Goal: Task Accomplishment & Management: Manage account settings

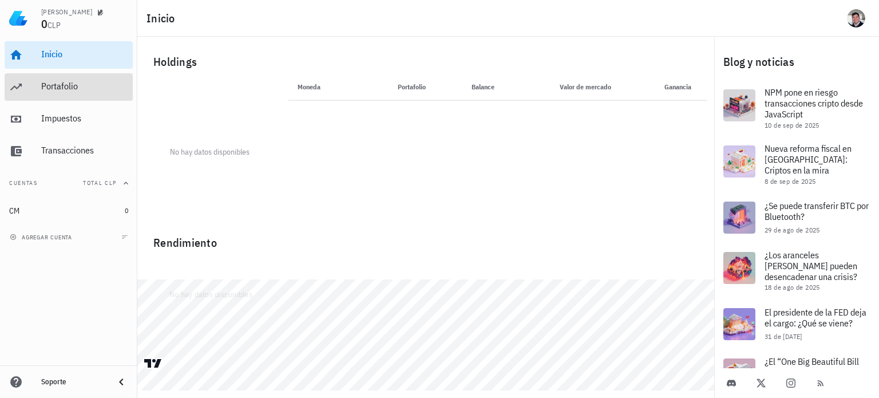
click at [83, 82] on div "Portafolio" at bounding box center [84, 86] width 87 height 11
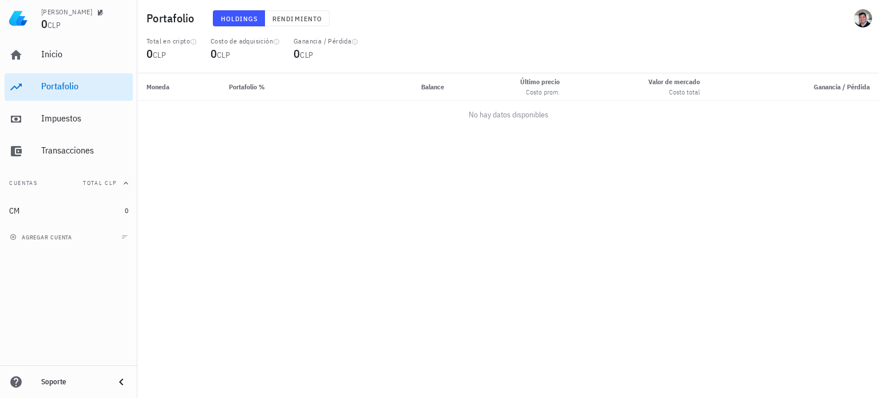
click at [85, 239] on div "agregar cuenta" at bounding box center [68, 236] width 137 height 25
click at [14, 240] on icon "button" at bounding box center [13, 237] width 7 height 7
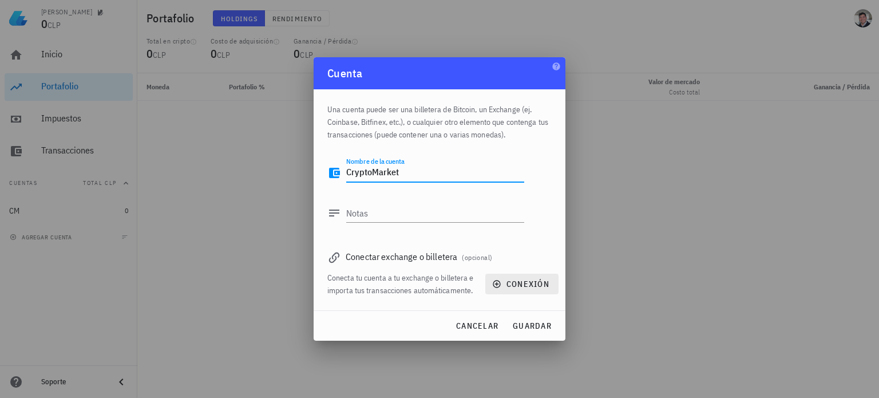
type textarea "CryptoMarket"
click at [529, 286] on span "conexión" at bounding box center [522, 284] width 55 height 10
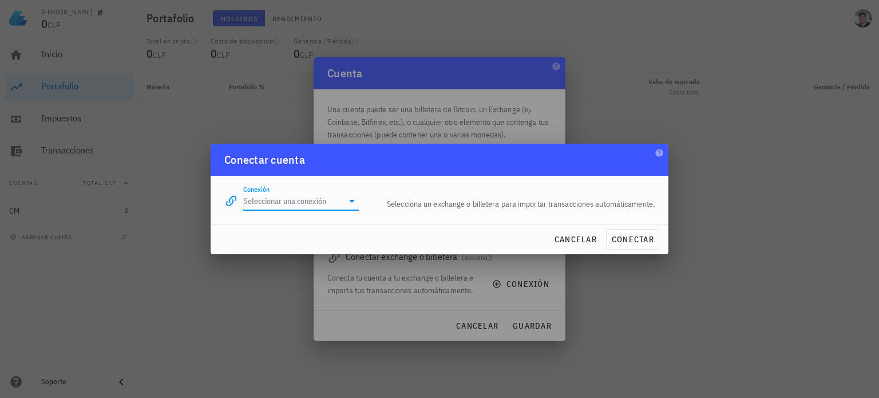
click at [338, 200] on input "Conexión" at bounding box center [293, 201] width 100 height 18
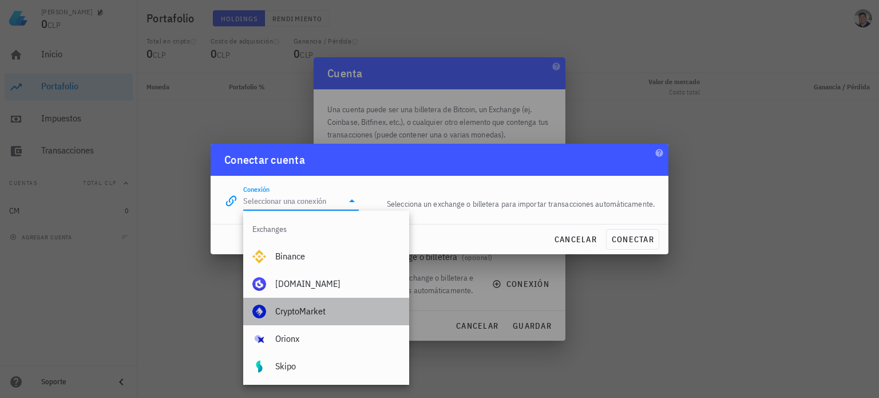
click at [350, 302] on div "CryptoMarket" at bounding box center [337, 311] width 125 height 25
type input "CryptoMarket"
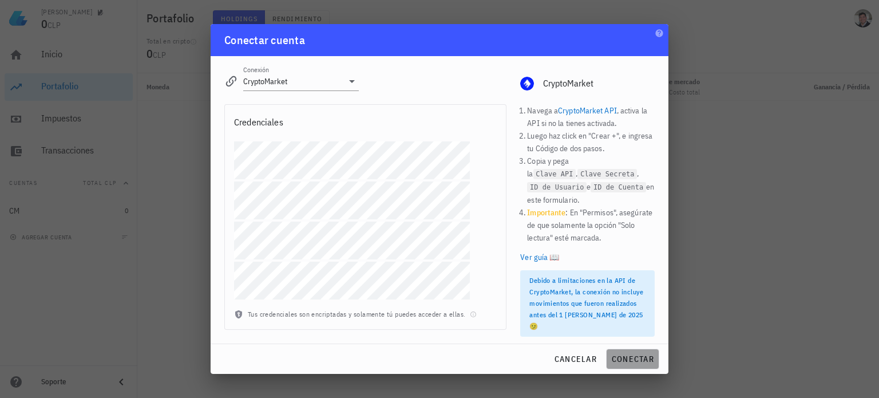
click at [637, 357] on span "conectar" at bounding box center [632, 359] width 43 height 10
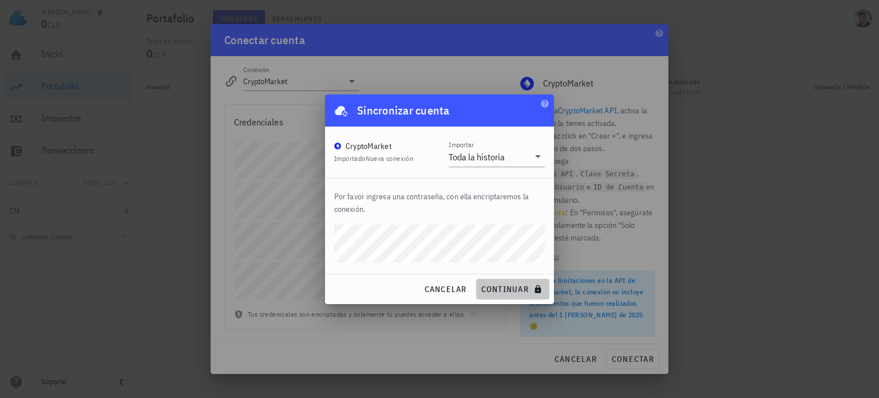
click at [508, 287] on span "continuar" at bounding box center [513, 289] width 64 height 10
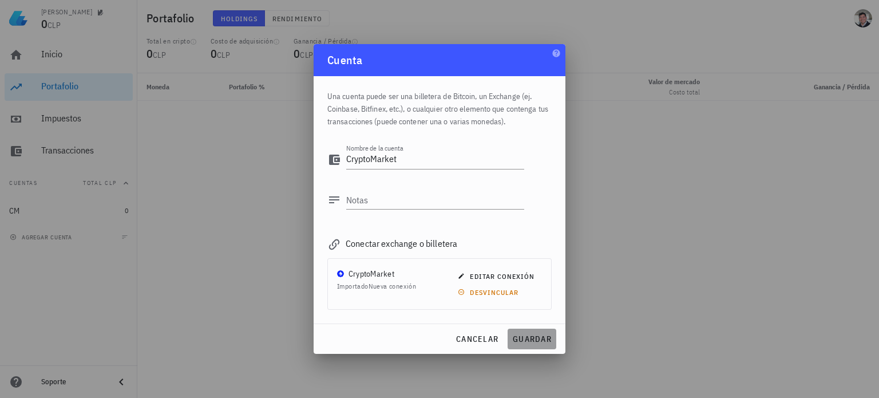
click at [529, 339] on span "guardar" at bounding box center [531, 339] width 39 height 10
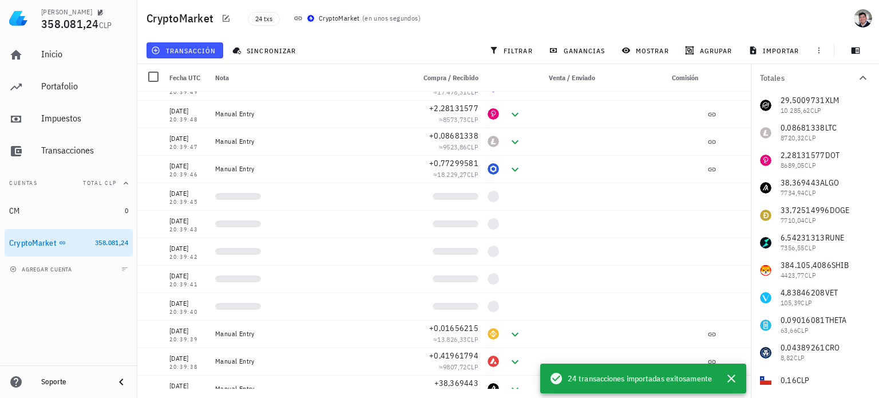
scroll to position [362, 0]
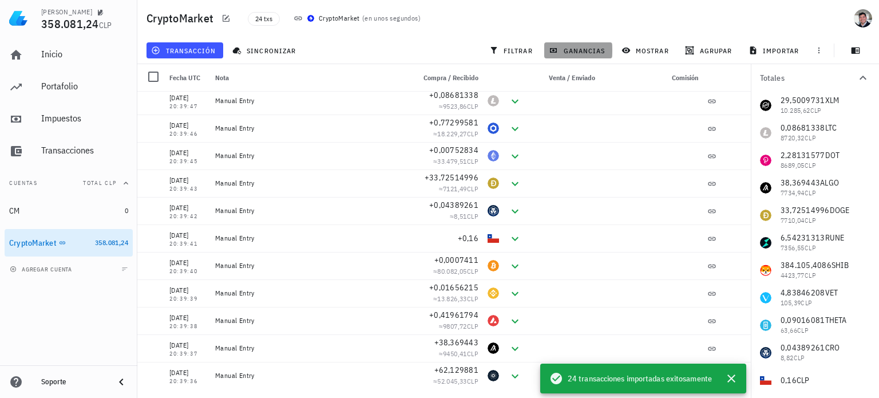
click at [576, 50] on span "ganancias" at bounding box center [578, 50] width 54 height 9
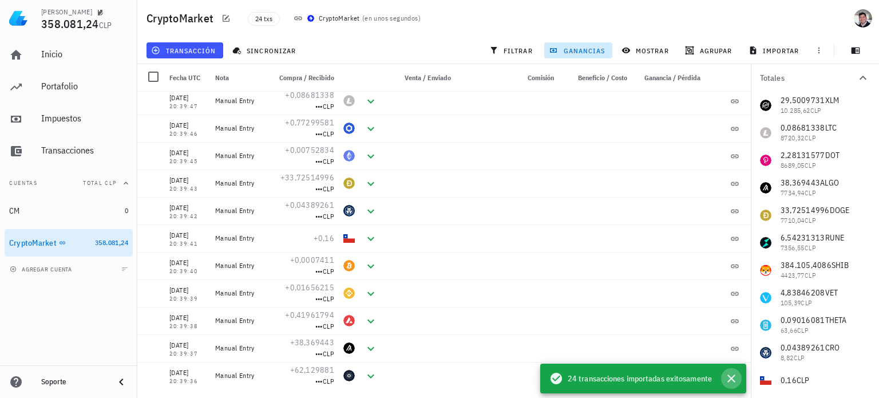
click at [734, 376] on icon "button" at bounding box center [732, 378] width 8 height 8
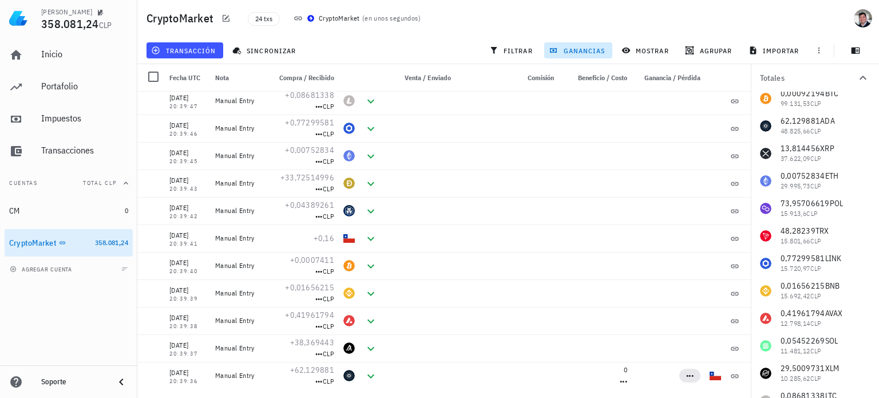
scroll to position [0, 0]
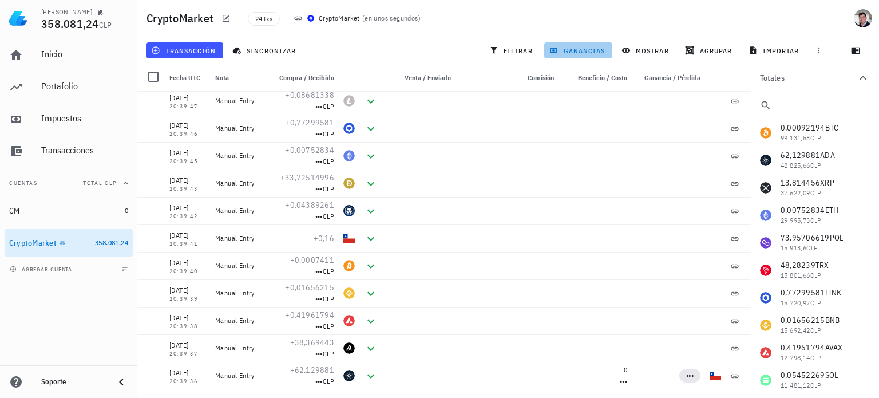
click at [583, 44] on button "ganancias" at bounding box center [578, 50] width 68 height 16
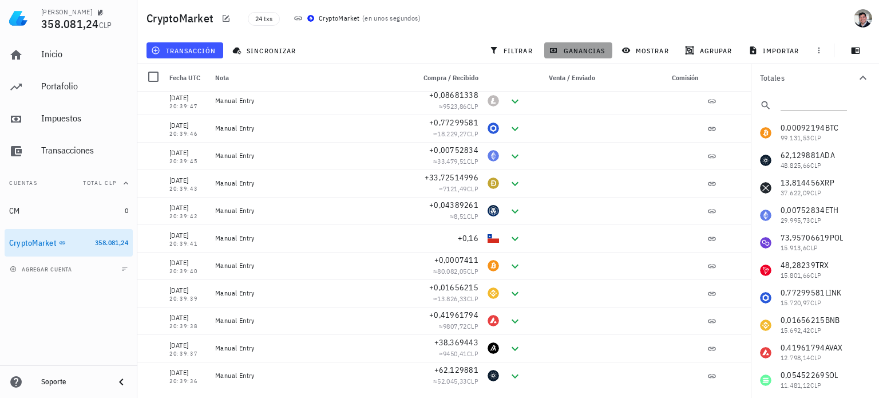
click at [583, 44] on button "ganancias" at bounding box center [578, 50] width 68 height 16
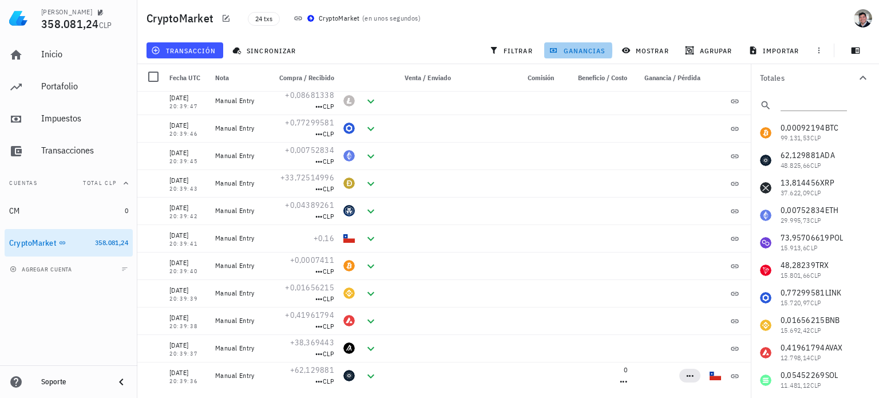
click at [583, 44] on button "ganancias" at bounding box center [578, 50] width 68 height 16
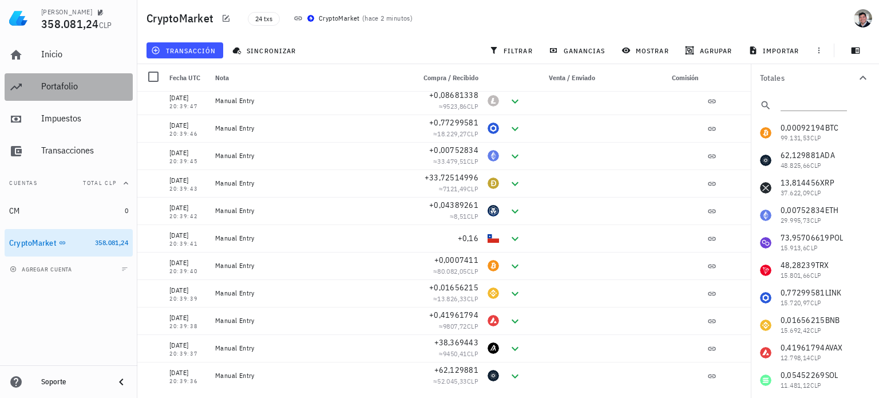
click at [57, 86] on div "Portafolio" at bounding box center [84, 86] width 87 height 11
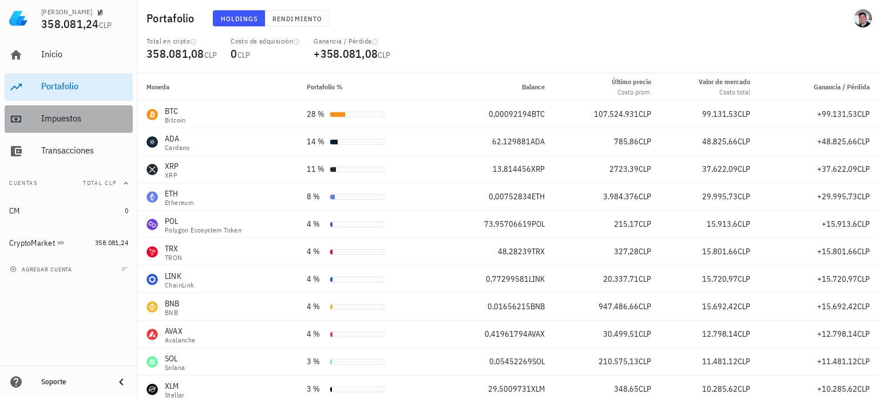
click at [58, 116] on div "Impuestos" at bounding box center [84, 118] width 87 height 11
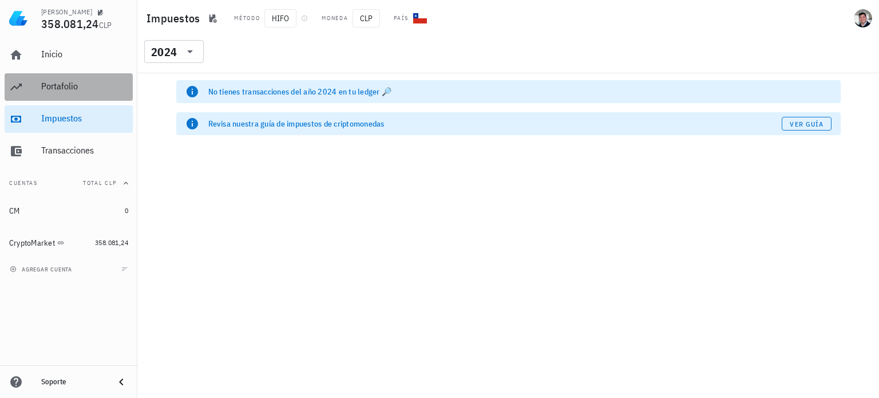
click at [62, 91] on div "Portafolio" at bounding box center [84, 86] width 87 height 11
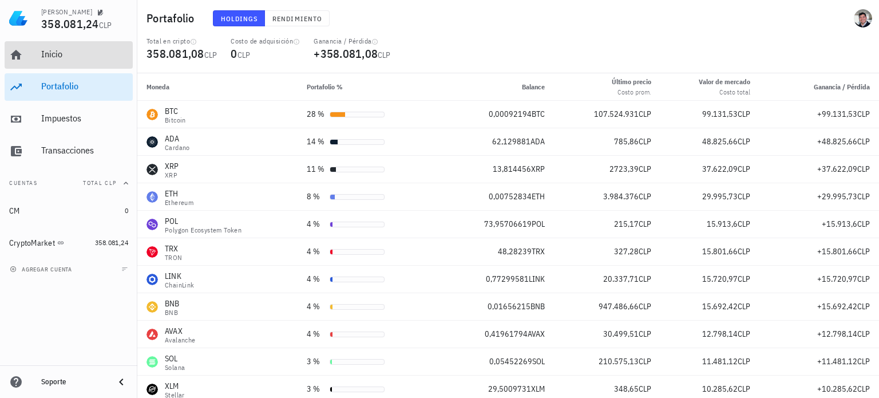
click at [42, 57] on div "Inicio" at bounding box center [84, 54] width 87 height 11
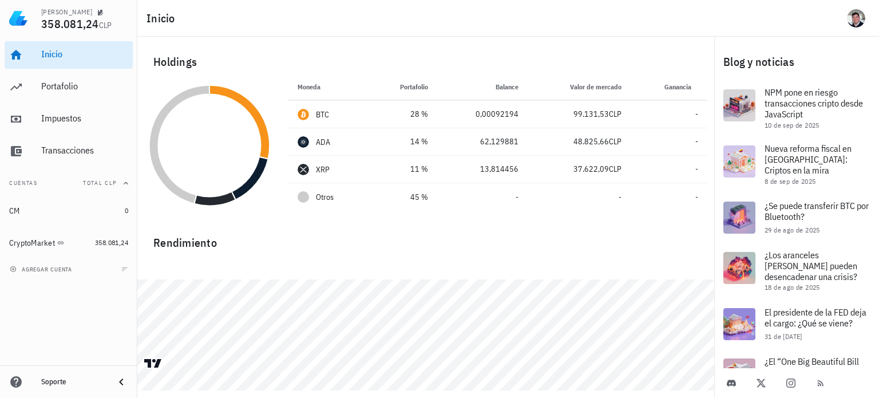
click at [382, 56] on div "Holdings" at bounding box center [425, 62] width 563 height 37
click at [16, 21] on img at bounding box center [18, 18] width 18 height 18
click at [41, 57] on div "Inicio" at bounding box center [84, 54] width 87 height 11
click at [326, 22] on div "Inicio" at bounding box center [508, 18] width 742 height 37
click at [369, 250] on div "Rendimiento" at bounding box center [425, 237] width 563 height 27
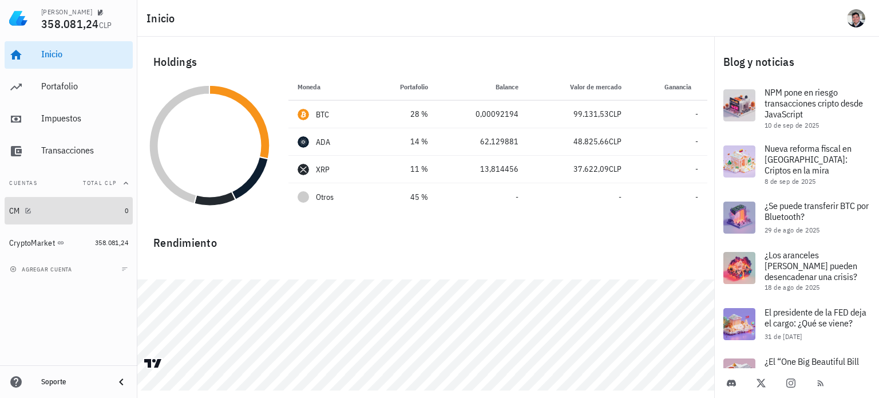
click at [76, 212] on div "CM" at bounding box center [64, 210] width 111 height 11
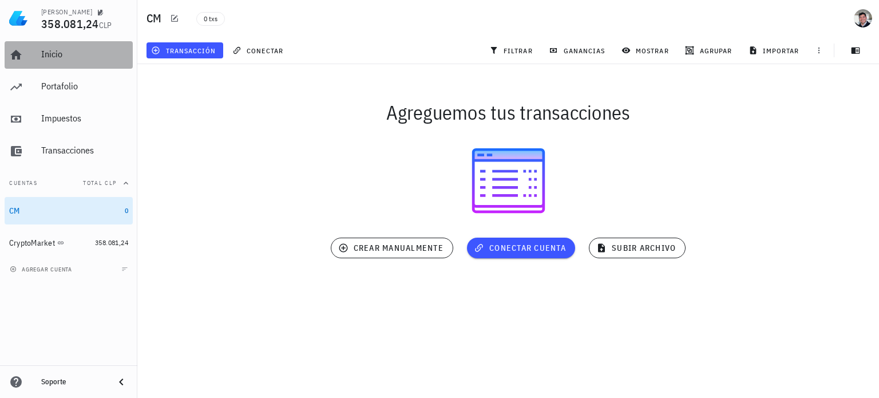
click at [66, 55] on div "Inicio" at bounding box center [84, 54] width 87 height 11
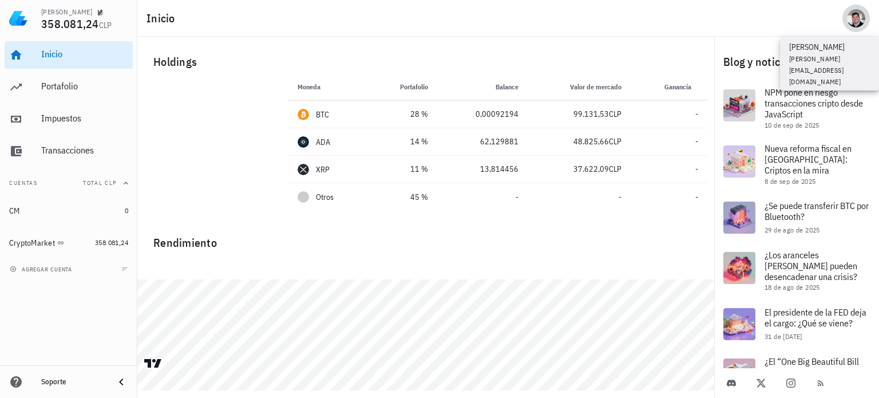
click at [862, 17] on div "avatar" at bounding box center [856, 18] width 18 height 18
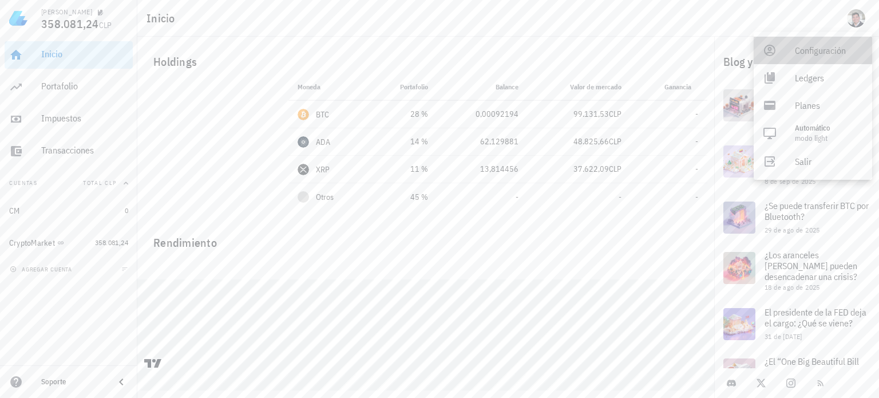
click at [827, 52] on div "Configuración" at bounding box center [829, 50] width 68 height 23
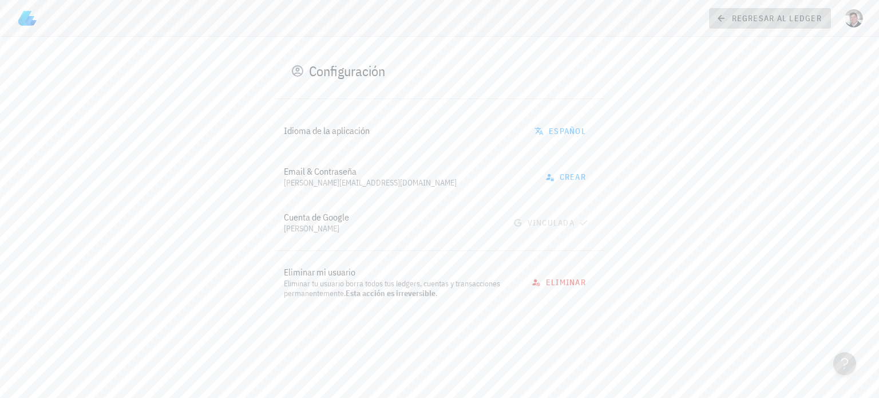
click at [733, 18] on span "regresar al ledger" at bounding box center [770, 18] width 104 height 10
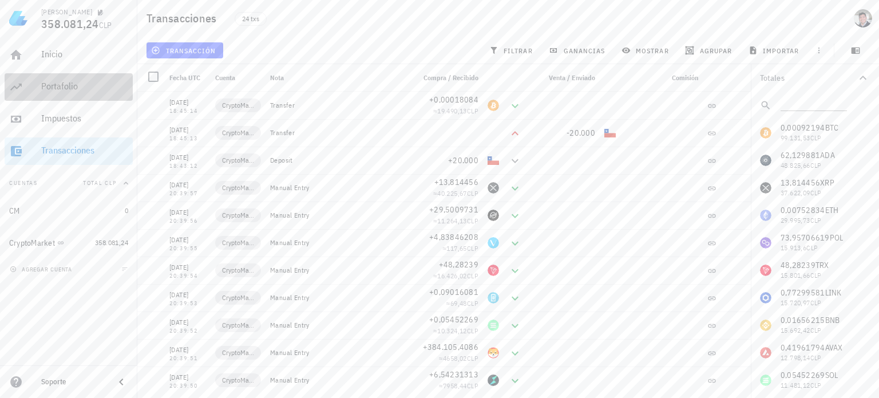
click at [87, 93] on div "Portafolio" at bounding box center [84, 87] width 87 height 26
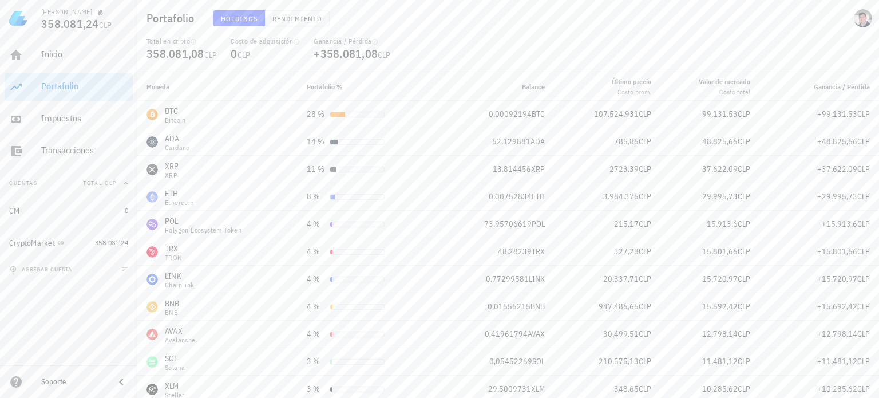
click at [405, 57] on div "Total en cripto 358.081,08 CLP Costo de adquisición 0 CLP Ganancia / Pérdida +3…" at bounding box center [508, 55] width 737 height 37
click at [230, 56] on div "Costo de adquisición 0 CLP" at bounding box center [265, 55] width 83 height 37
click at [293, 14] on span "Rendimiento" at bounding box center [297, 18] width 50 height 9
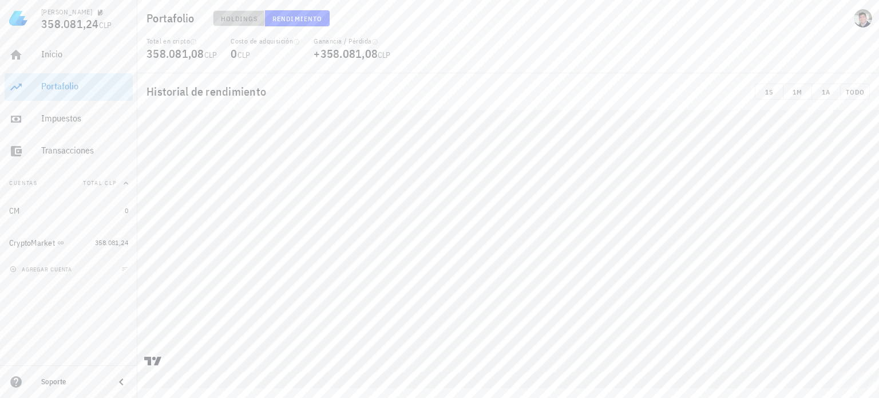
click at [247, 17] on span "Holdings" at bounding box center [239, 18] width 38 height 9
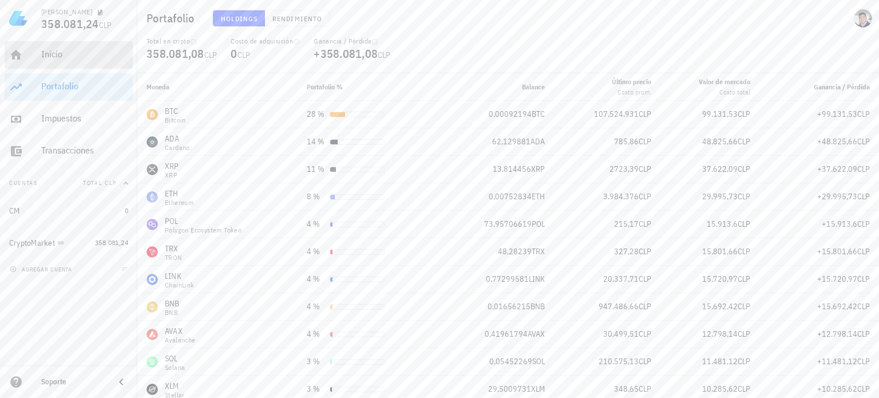
click at [69, 62] on div "Inicio" at bounding box center [84, 55] width 87 height 26
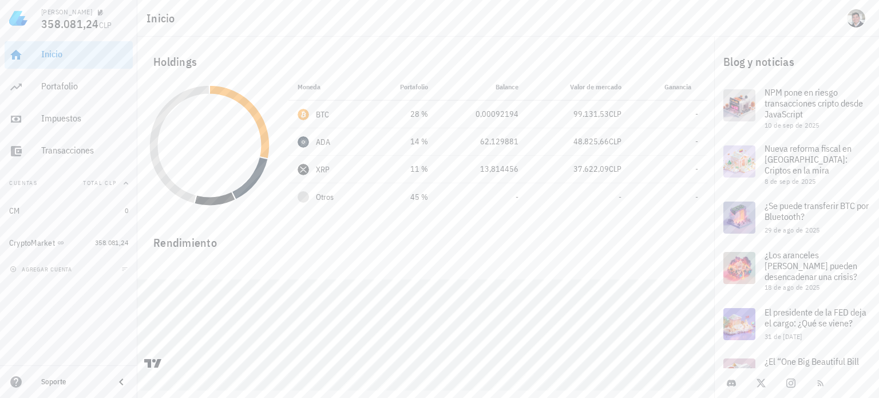
click at [879, 42] on nav "Blog y noticias NPM pone en riesgo transacciones cripto desde JavaScript 10 de …" at bounding box center [796, 217] width 165 height 361
click at [768, 382] on span at bounding box center [761, 382] width 16 height 9
click at [531, 246] on div "Rendimiento" at bounding box center [425, 237] width 563 height 27
click at [879, 370] on div "Inicio Holdings Moneda Portafolio Precio Balance Valor de mercado Ganancia BTC …" at bounding box center [439, 185] width 879 height 370
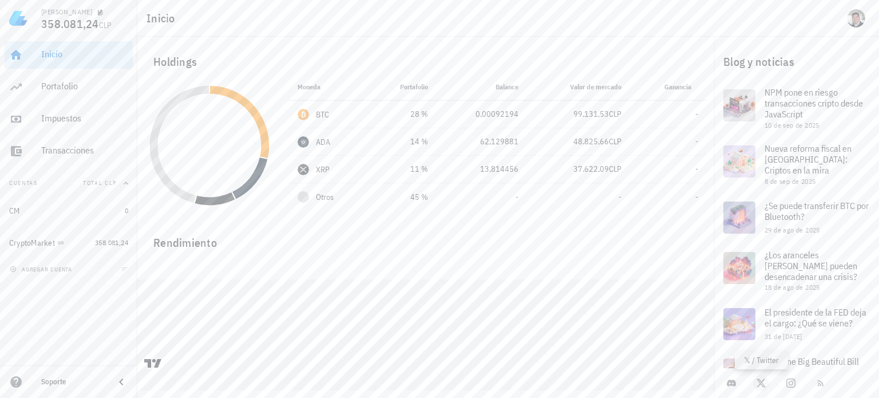
click at [755, 370] on div "Inicio Holdings Moneda Portafolio Precio Balance Valor de mercado Ganancia BTC …" at bounding box center [439, 185] width 879 height 370
click at [62, 61] on div "Inicio" at bounding box center [84, 55] width 87 height 26
click at [73, 50] on div "Inicio" at bounding box center [84, 54] width 87 height 11
click at [44, 84] on div "Portafolio" at bounding box center [84, 86] width 87 height 11
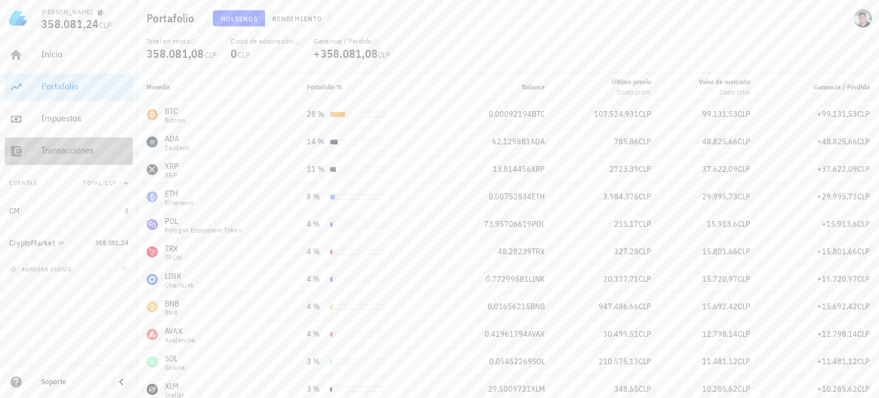
click at [64, 148] on div "Transacciones" at bounding box center [84, 150] width 87 height 11
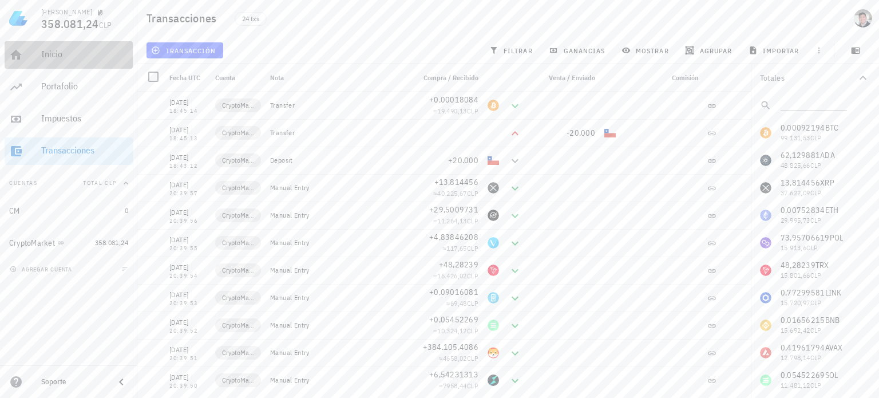
click at [60, 68] on div "Inicio" at bounding box center [84, 55] width 87 height 26
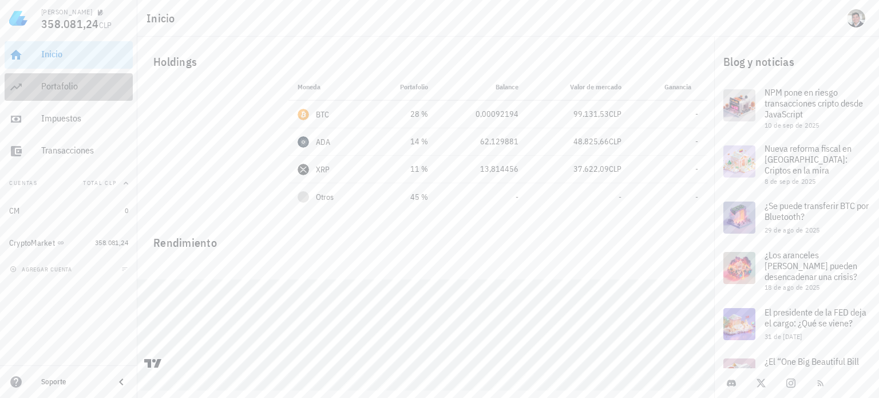
click at [73, 85] on div "Portafolio" at bounding box center [84, 86] width 87 height 11
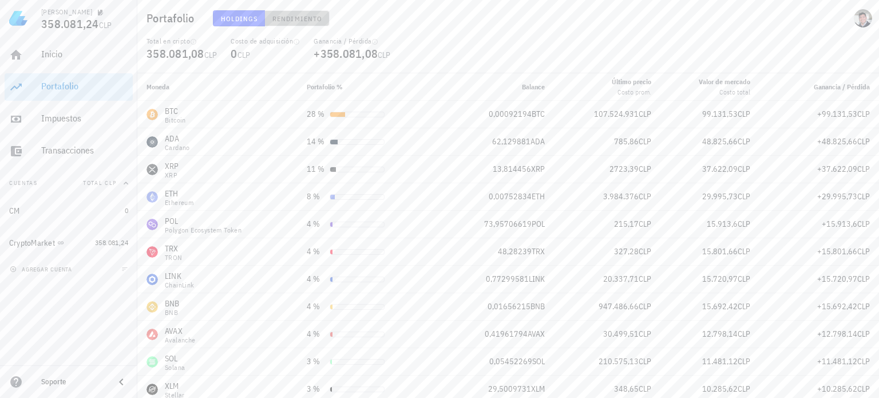
click at [277, 18] on span "Rendimiento" at bounding box center [297, 18] width 50 height 9
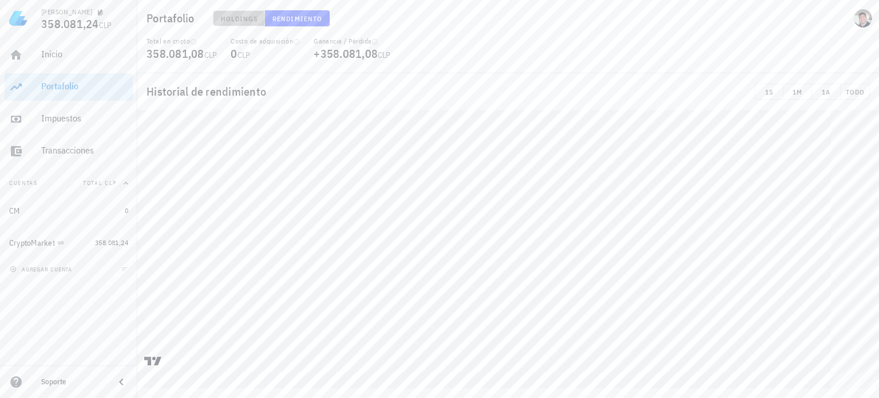
click at [224, 19] on span "Holdings" at bounding box center [239, 18] width 38 height 9
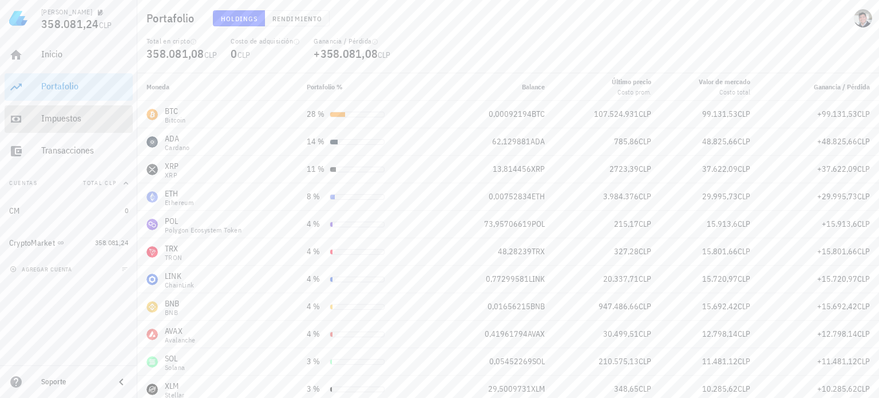
click at [98, 108] on div "Impuestos" at bounding box center [84, 119] width 87 height 26
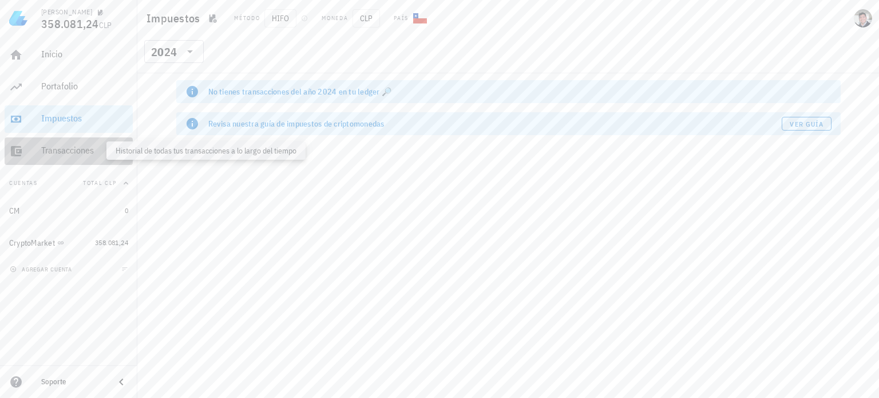
click at [87, 148] on div "Transacciones" at bounding box center [84, 150] width 87 height 11
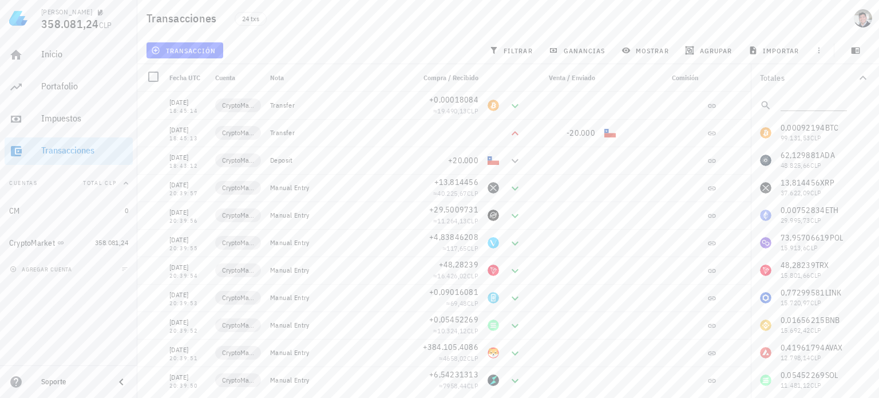
click at [325, 39] on div "transacción filtrar ganancias mostrar agrupar importar" at bounding box center [508, 50] width 728 height 27
click at [824, 48] on span "button" at bounding box center [819, 50] width 16 height 9
click at [852, 49] on icon "button" at bounding box center [856, 51] width 9 height 6
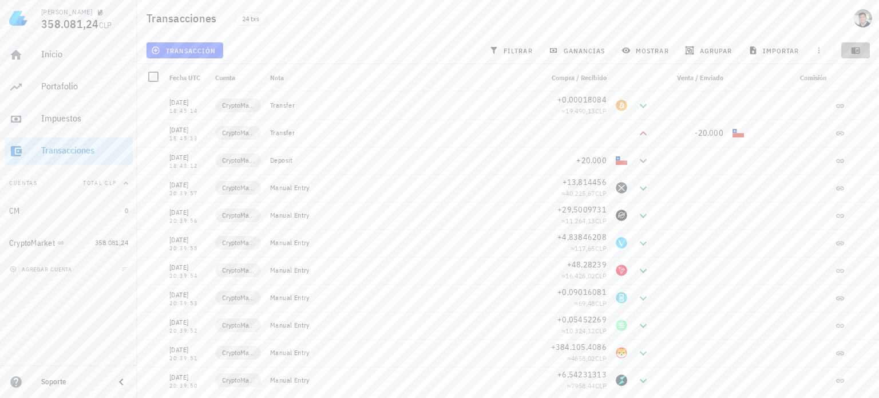
click at [852, 49] on icon "button" at bounding box center [856, 51] width 9 height 6
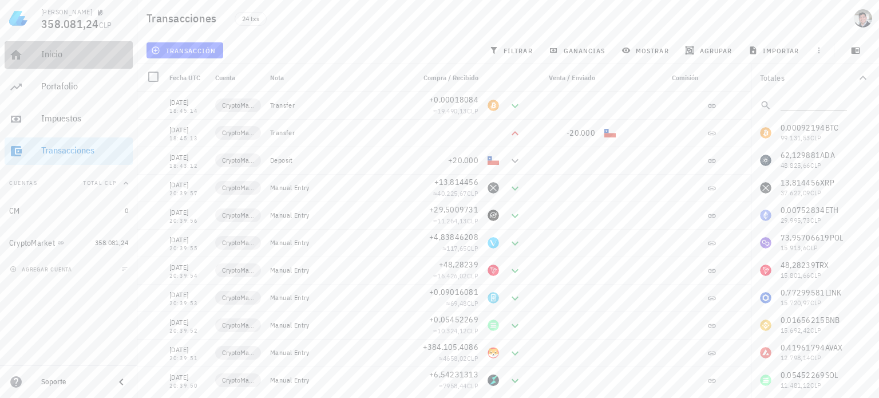
click at [60, 56] on div "Inicio" at bounding box center [84, 54] width 87 height 11
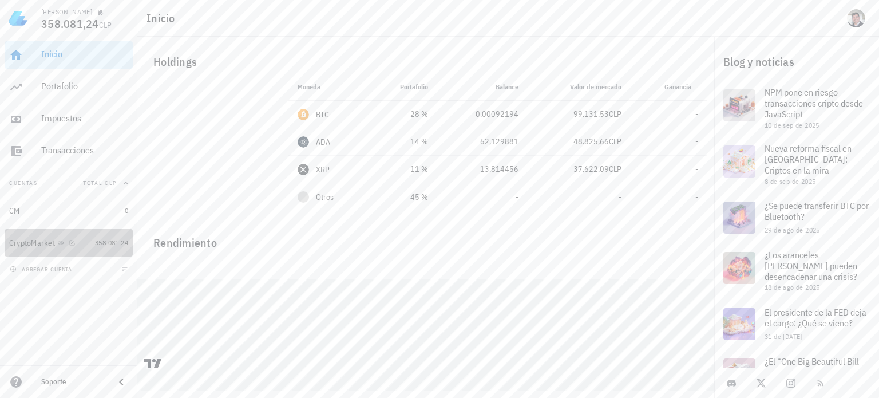
click at [72, 238] on div at bounding box center [69, 243] width 11 height 10
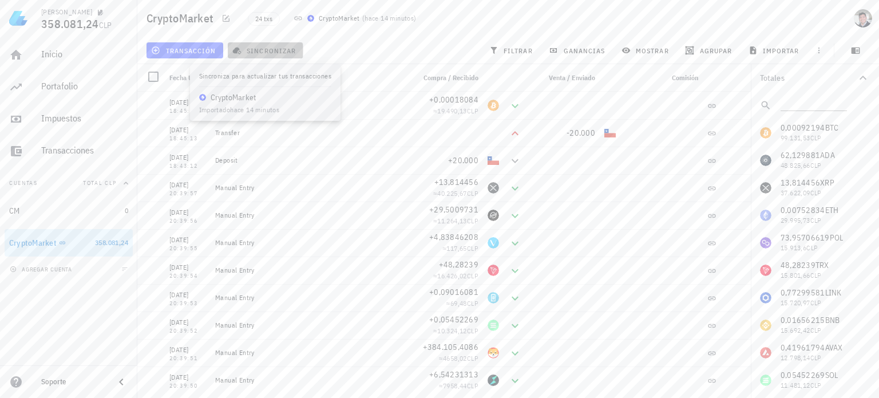
click at [270, 44] on button "sincronizar" at bounding box center [266, 50] width 76 height 16
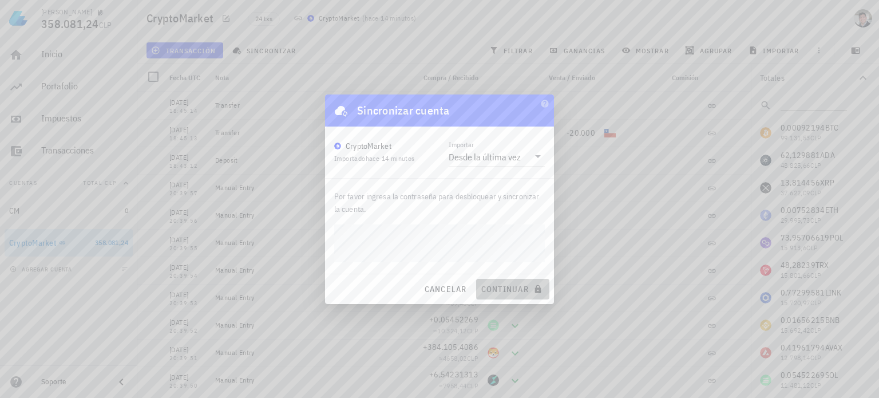
click at [504, 293] on span "continuar" at bounding box center [513, 289] width 64 height 10
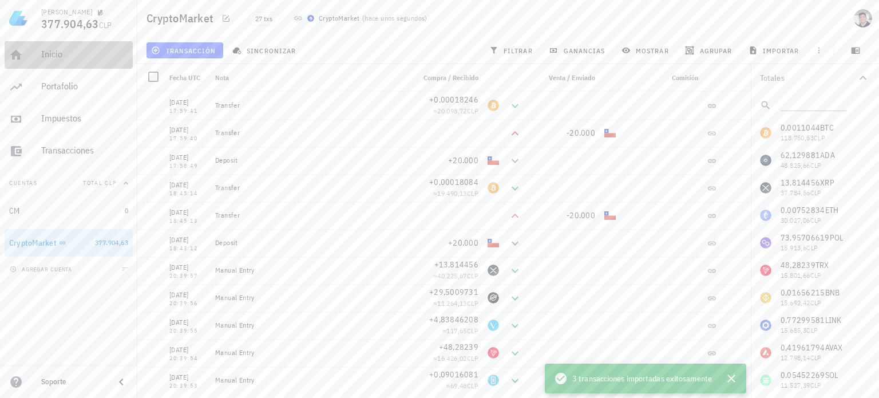
click at [58, 59] on div "Inicio" at bounding box center [84, 54] width 87 height 11
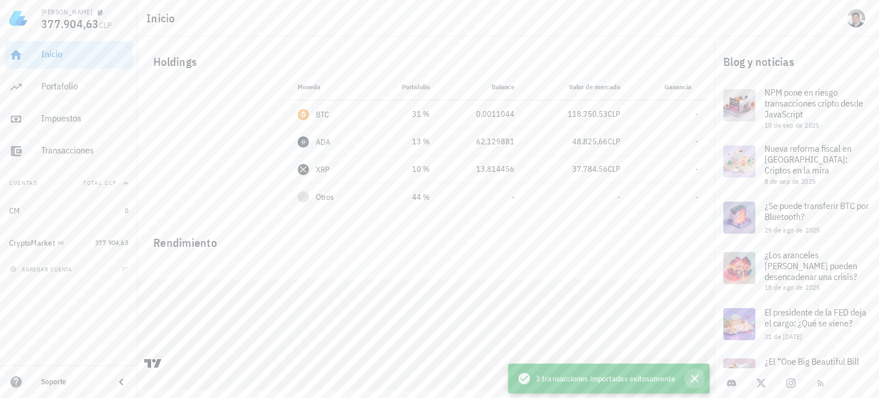
click at [695, 376] on icon "button" at bounding box center [695, 378] width 14 height 14
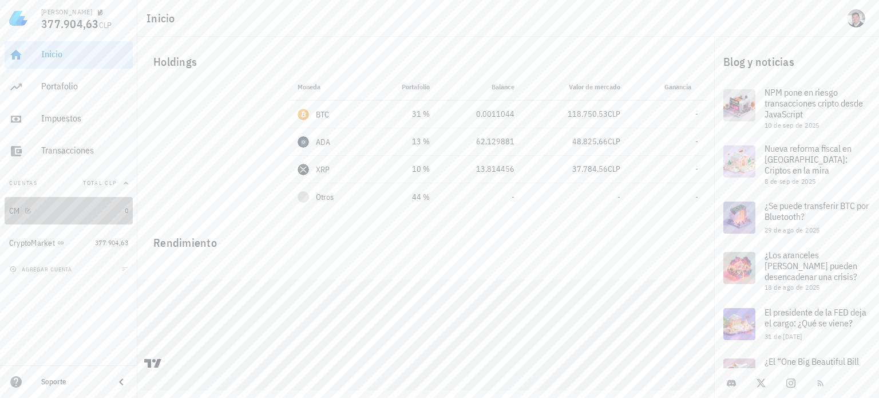
click at [71, 211] on div "CM" at bounding box center [64, 210] width 111 height 11
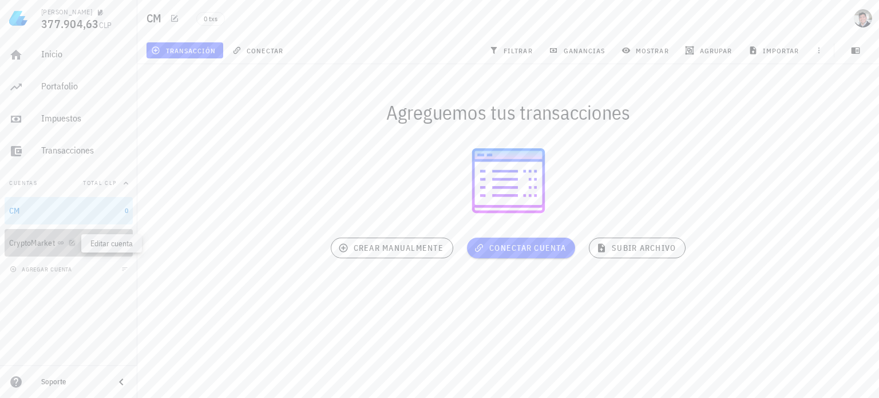
click at [72, 246] on icon "button" at bounding box center [72, 242] width 7 height 7
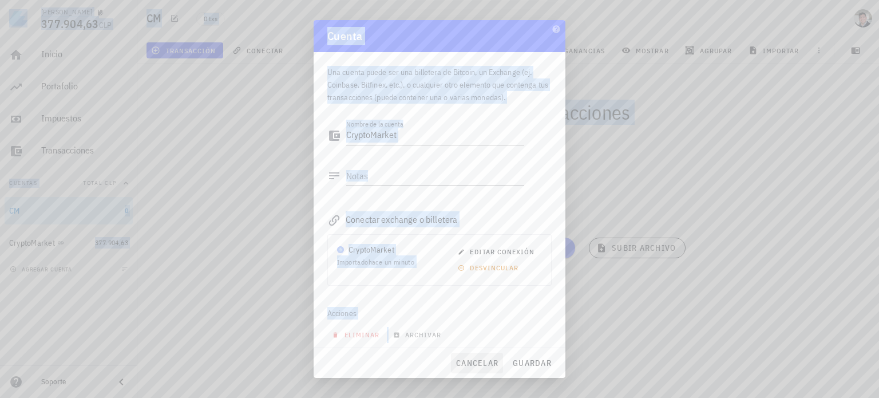
scroll to position [6, 0]
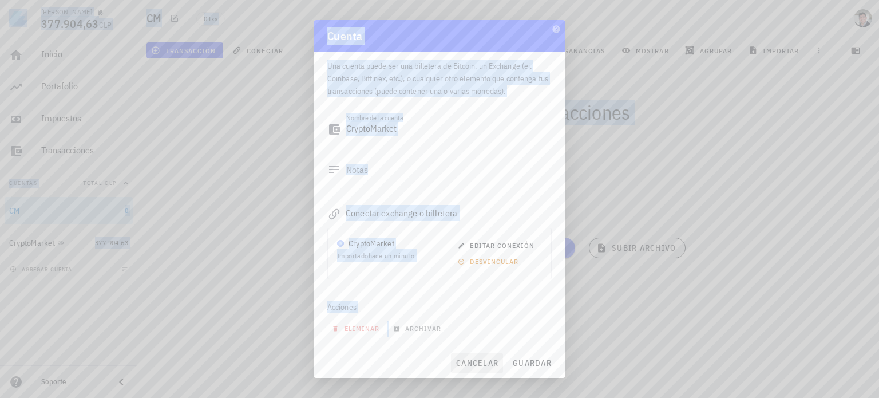
drag, startPoint x: 602, startPoint y: 124, endPoint x: 469, endPoint y: 361, distance: 270.9
click at [469, 361] on div "Camilo 377.904,63 CLP Inicio Portafolio Impuestos Transacciones Cuentas Total C…" at bounding box center [439, 199] width 879 height 398
click at [469, 361] on span "cancelar" at bounding box center [477, 363] width 43 height 10
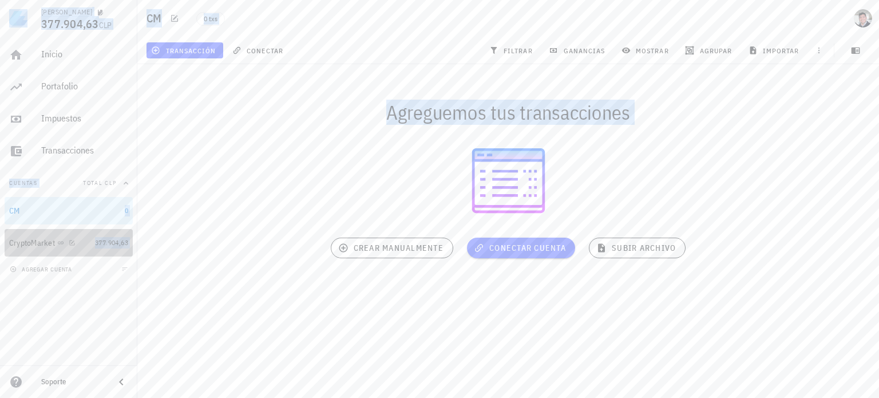
click at [25, 243] on div "CryptoMarket" at bounding box center [32, 243] width 46 height 10
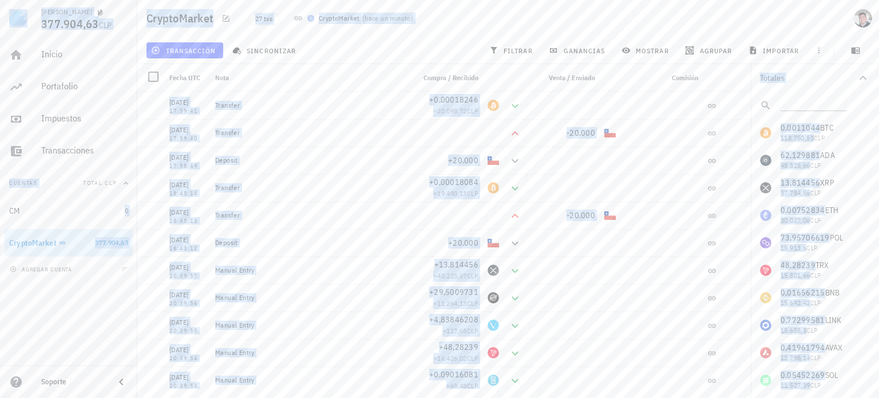
click at [531, 31] on div "27 txs CryptoMarket ( hace un minuto )" at bounding box center [439, 18] width 397 height 29
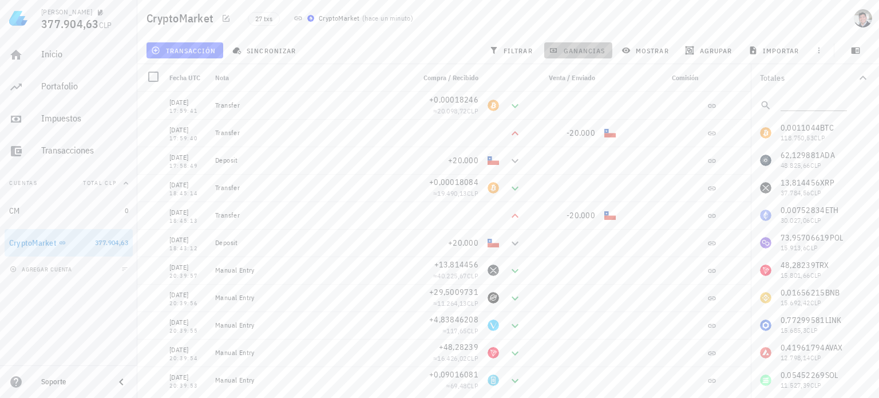
click at [585, 48] on span "ganancias" at bounding box center [578, 50] width 54 height 9
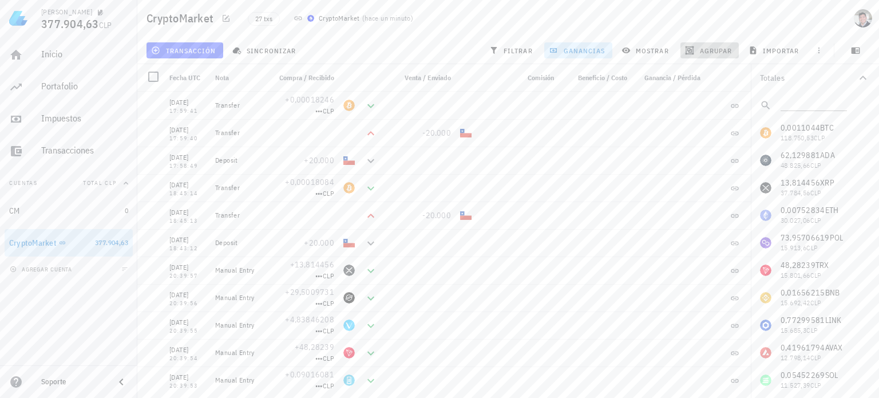
click at [710, 50] on span "agrupar" at bounding box center [709, 50] width 45 height 9
click at [709, 168] on div "Año" at bounding box center [715, 168] width 50 height 9
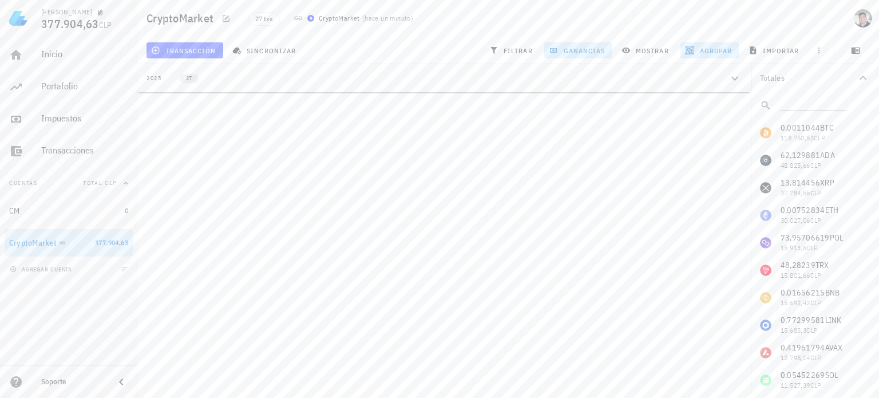
click at [620, 83] on button "2025 27" at bounding box center [444, 78] width 614 height 28
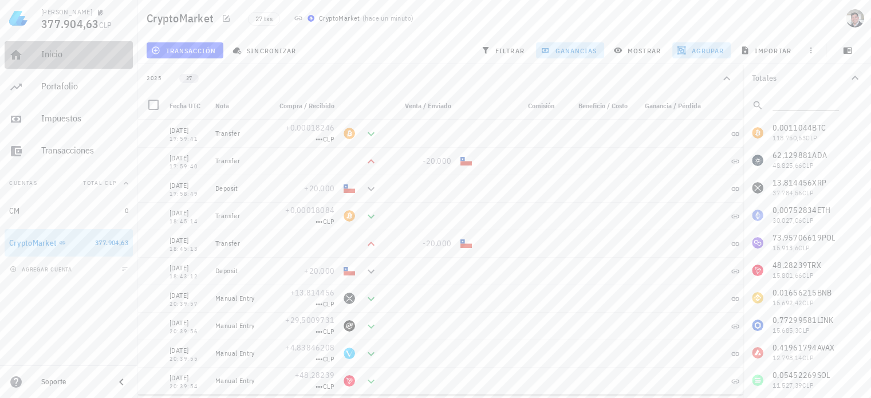
click at [52, 57] on div "Inicio" at bounding box center [84, 54] width 87 height 11
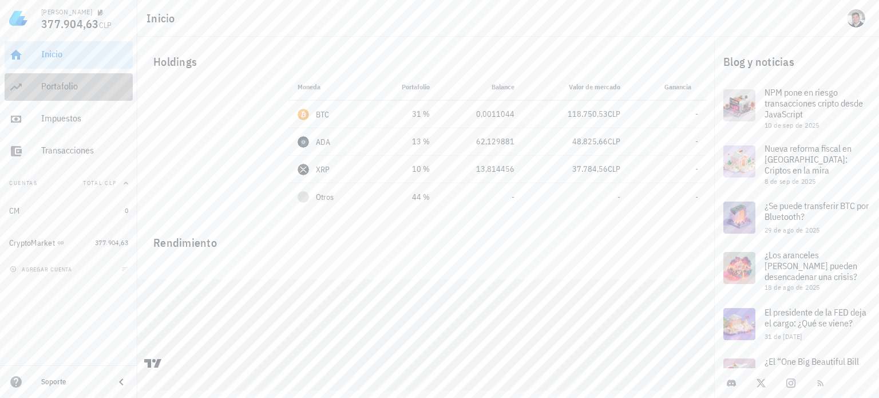
click at [79, 95] on div "Portafolio" at bounding box center [84, 87] width 87 height 26
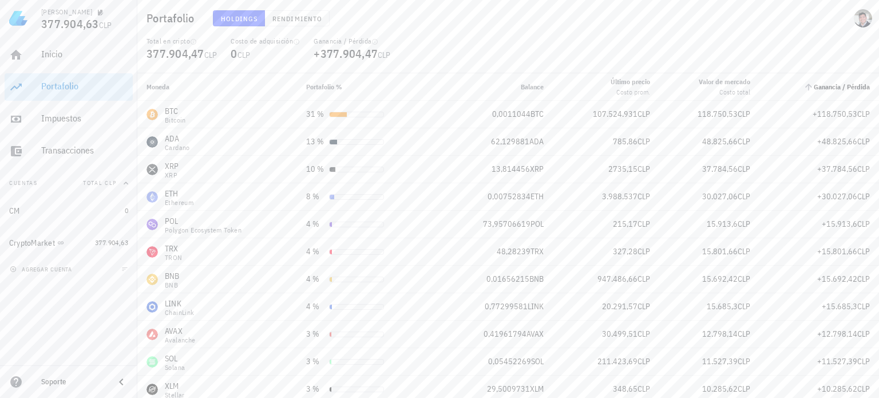
click at [817, 88] on span "Ganancia / Pérdida" at bounding box center [842, 86] width 56 height 9
click at [76, 114] on div "Impuestos" at bounding box center [84, 118] width 87 height 11
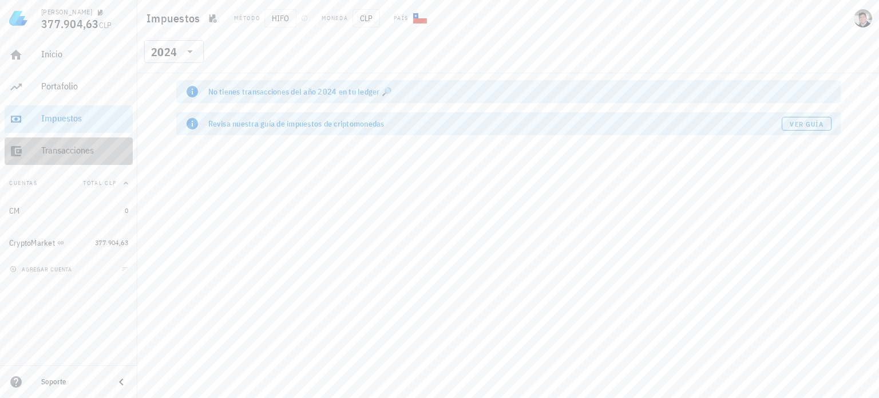
click at [92, 147] on div "Transacciones" at bounding box center [84, 150] width 87 height 11
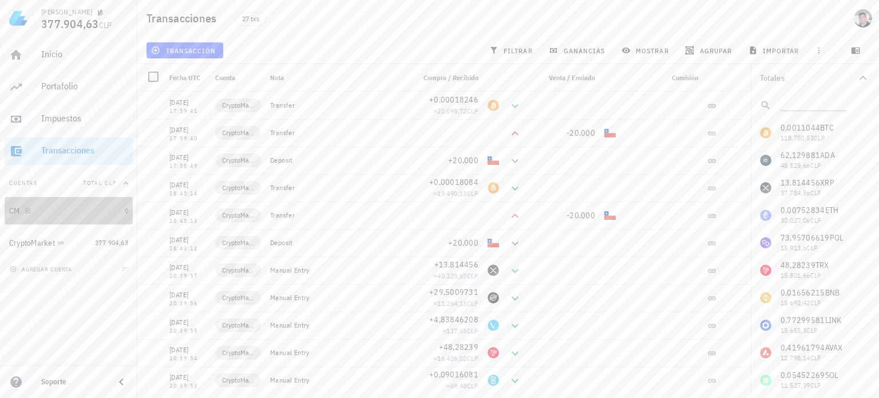
click at [62, 207] on div "CM" at bounding box center [64, 210] width 111 height 11
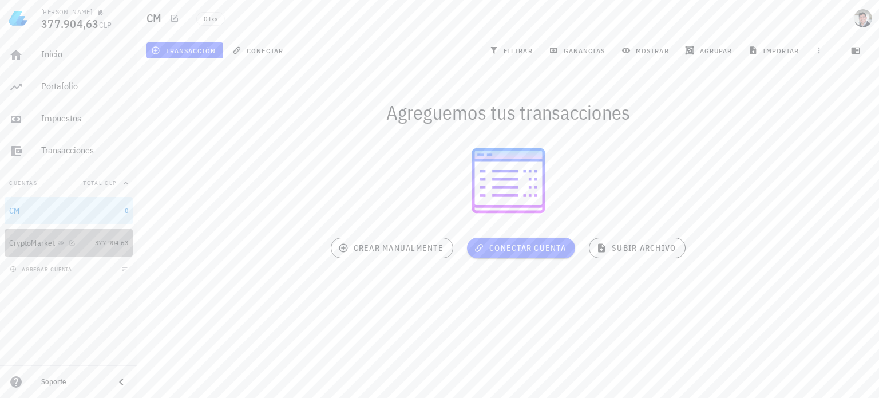
click at [15, 238] on div "CryptoMarket" at bounding box center [32, 243] width 46 height 10
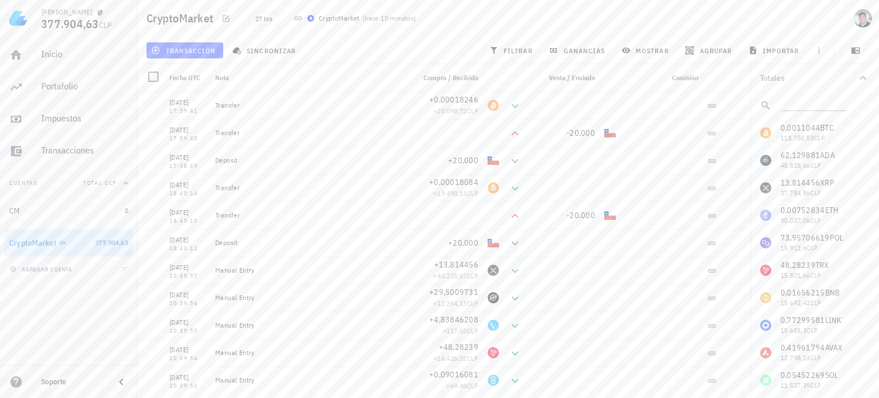
drag, startPoint x: 73, startPoint y: 212, endPoint x: 494, endPoint y: 25, distance: 460.5
click at [494, 25] on div "27 txs CryptoMarket ( hace 10 minutos )" at bounding box center [440, 18] width 399 height 29
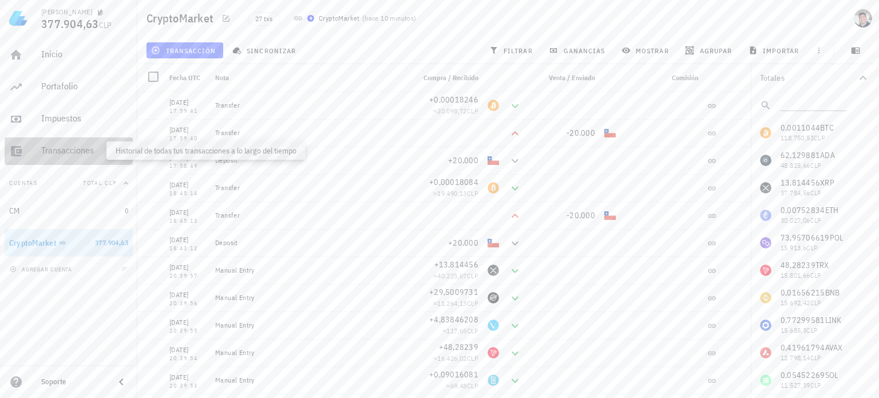
click at [73, 151] on div "Transacciones" at bounding box center [84, 150] width 87 height 11
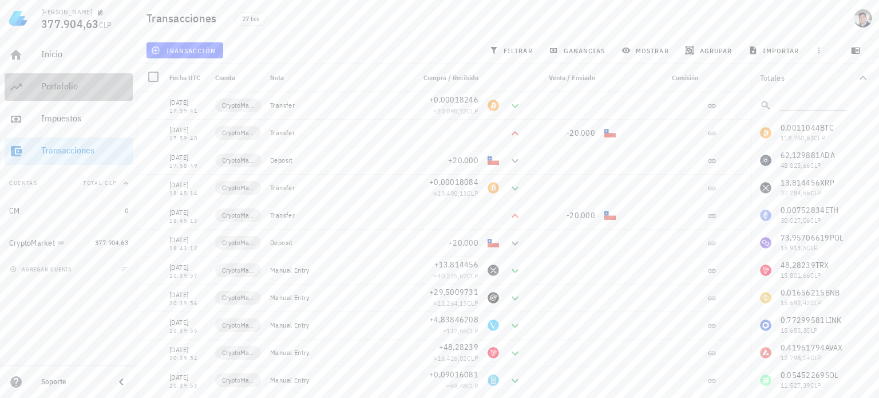
click at [82, 84] on div "Portafolio" at bounding box center [84, 86] width 87 height 11
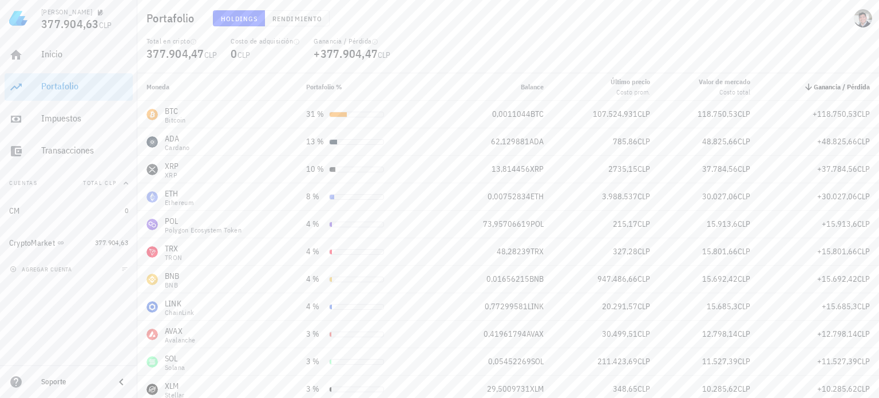
click at [848, 87] on span "Ganancia / Pérdida" at bounding box center [842, 86] width 56 height 9
drag, startPoint x: 484, startPoint y: 115, endPoint x: 522, endPoint y: 110, distance: 38.1
click at [522, 110] on div "0,0011044 BTC" at bounding box center [493, 114] width 102 height 12
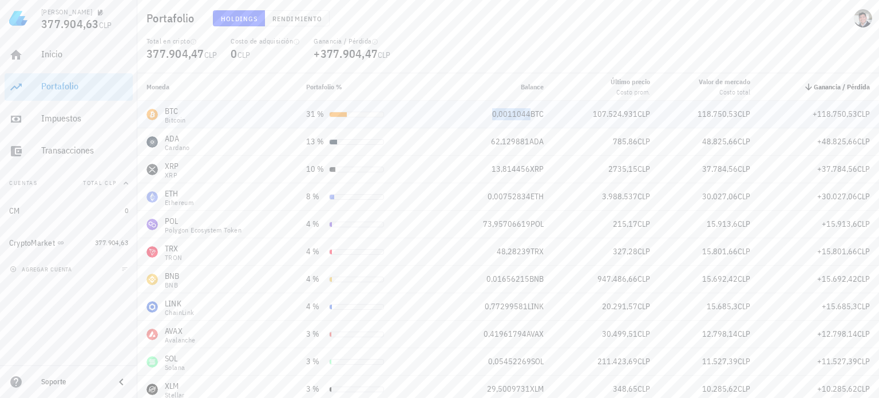
copy span "0,0011044"
click at [663, 45] on div "Total en cripto 377.904,47 CLP Costo de adquisición 0 CLP Ganancia / Pérdida +3…" at bounding box center [508, 55] width 737 height 37
